Goal: Complete application form

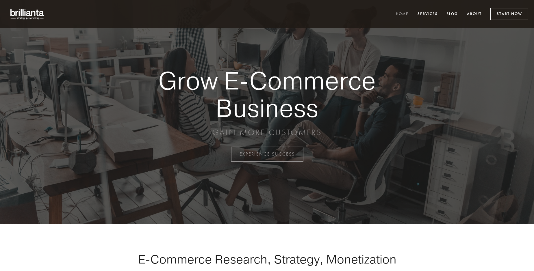
scroll to position [1514, 0]
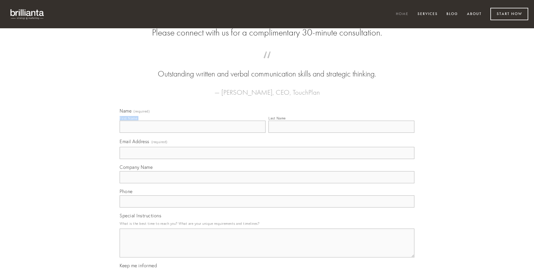
type input "[PERSON_NAME]"
click at [341, 133] on input "Last Name" at bounding box center [341, 127] width 146 height 12
type input "[PERSON_NAME]"
click at [267, 159] on input "Email Address (required)" at bounding box center [267, 153] width 295 height 12
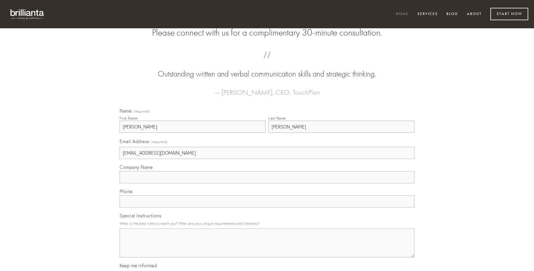
type input "[EMAIL_ADDRESS][DOMAIN_NAME]"
click at [267, 183] on input "Company Name" at bounding box center [267, 177] width 295 height 12
type input "reprehenderit"
click at [267, 208] on input "text" at bounding box center [267, 202] width 295 height 12
click at [267, 248] on textarea "Special Instructions" at bounding box center [267, 243] width 295 height 29
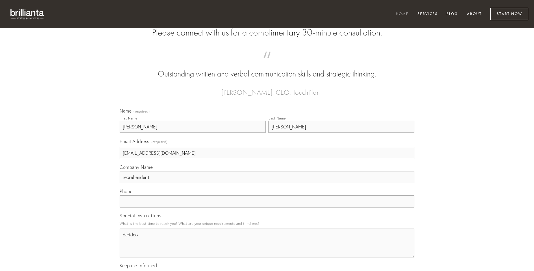
type textarea "derideo"
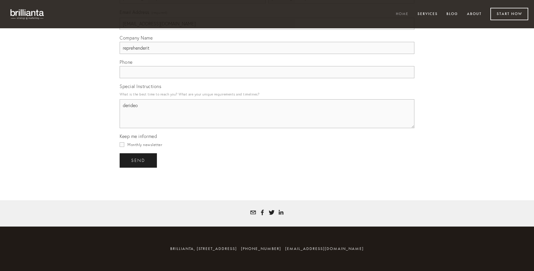
click at [139, 160] on span "send" at bounding box center [138, 160] width 14 height 5
